Goal: Task Accomplishment & Management: Use online tool/utility

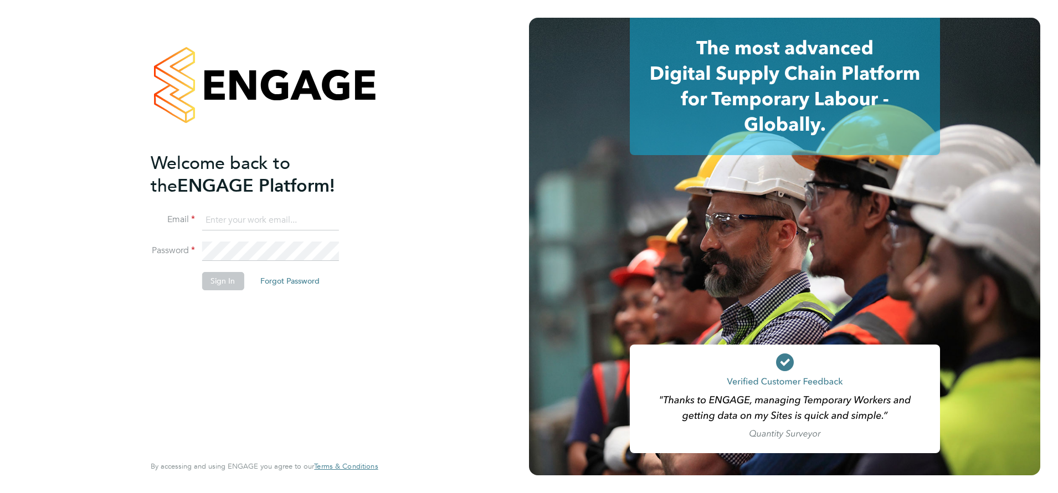
type input "[PERSON_NAME][EMAIL_ADDRESS][DOMAIN_NAME]"
click at [233, 282] on button "Sign In" at bounding box center [223, 281] width 42 height 18
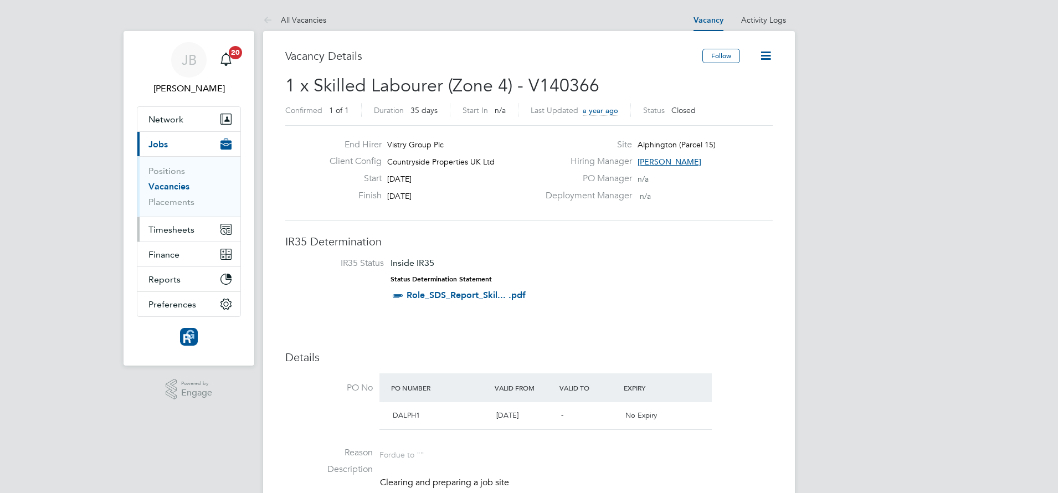
click at [167, 234] on span "Timesheets" at bounding box center [171, 229] width 46 height 11
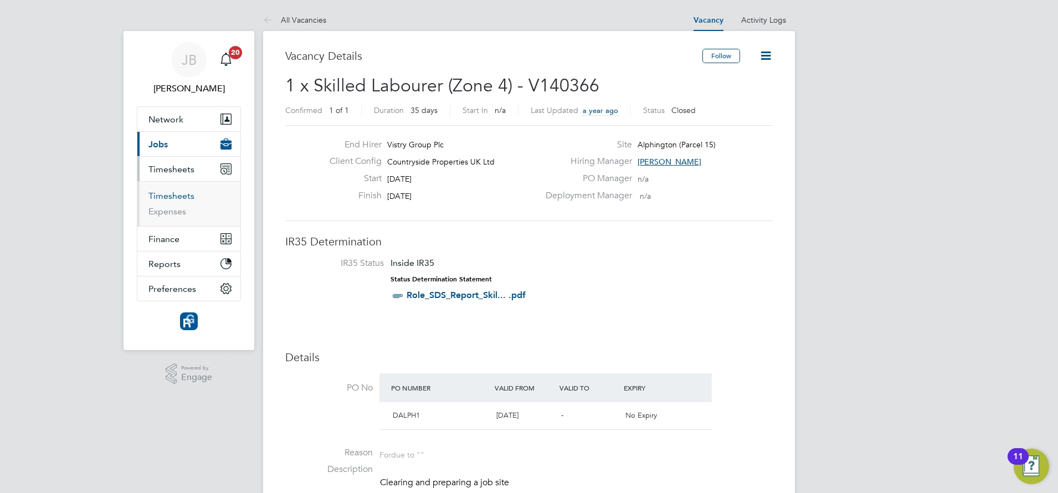
click at [173, 197] on link "Timesheets" at bounding box center [171, 196] width 46 height 11
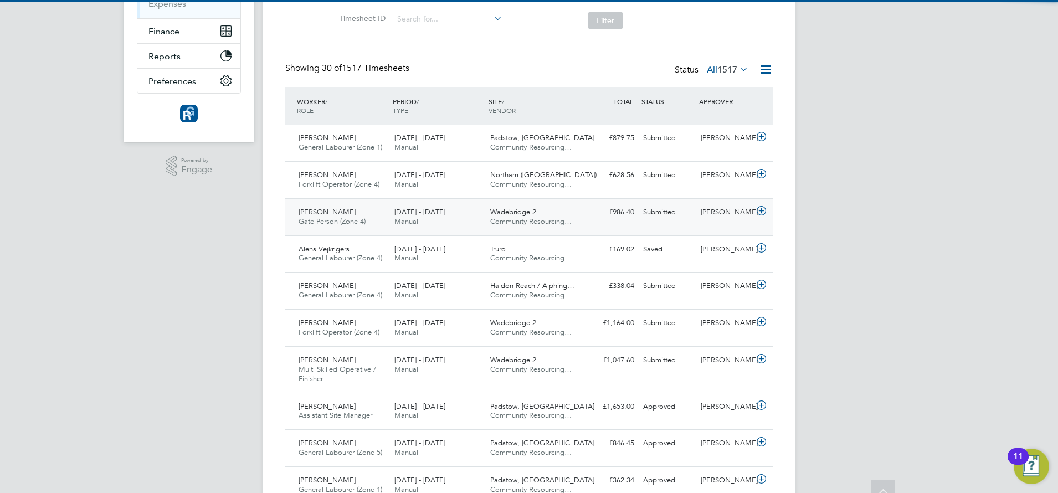
scroll to position [6, 6]
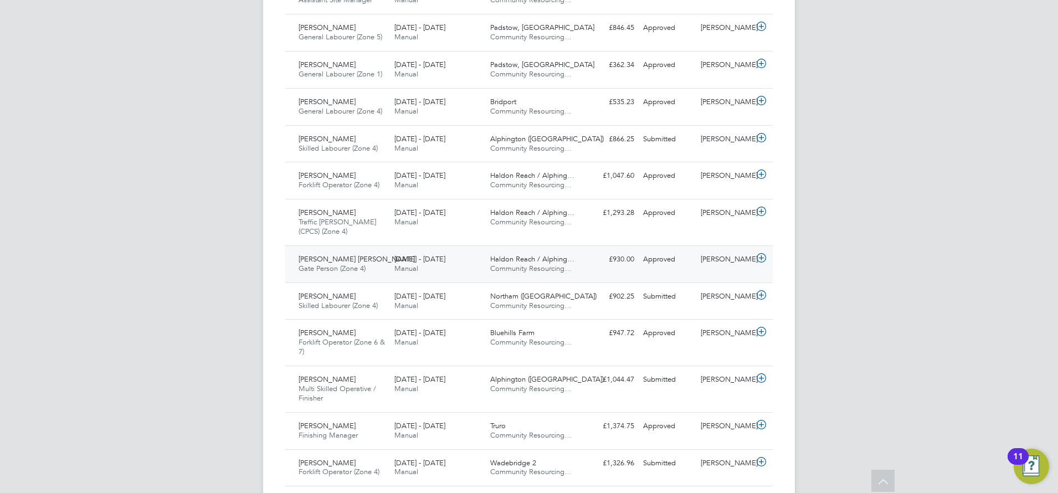
click at [356, 268] on span "Gate Person (Zone 4)" at bounding box center [332, 268] width 67 height 9
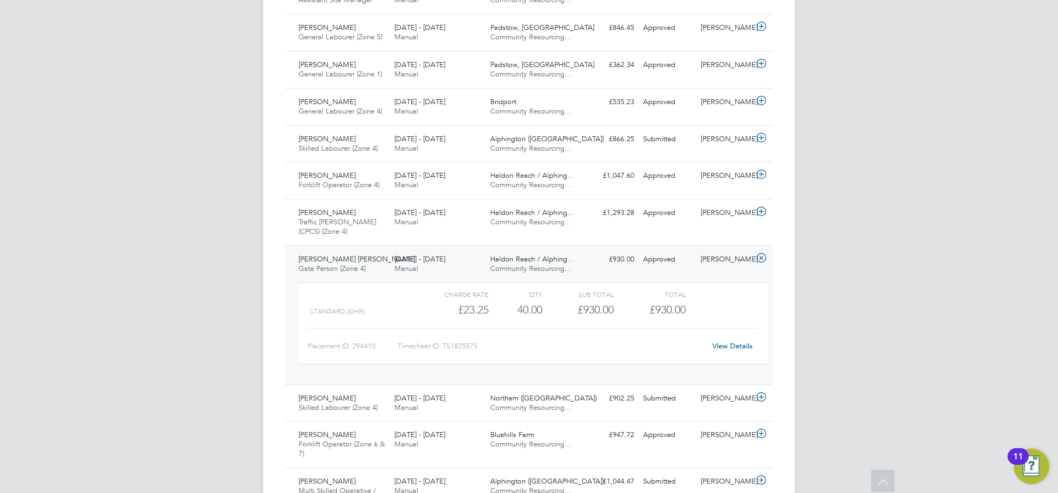
drag, startPoint x: 356, startPoint y: 268, endPoint x: 349, endPoint y: 265, distance: 7.2
click at [356, 267] on span "Gate Person (Zone 4)" at bounding box center [332, 268] width 67 height 9
